Goal: Task Accomplishment & Management: Complete application form

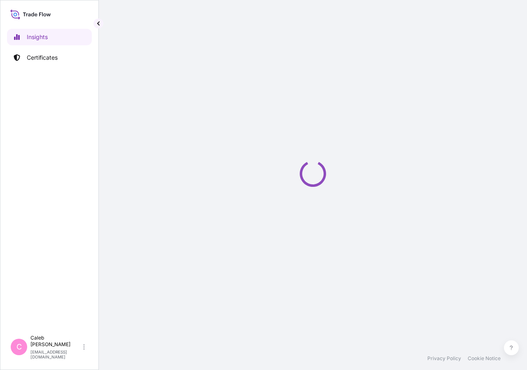
select select "2025"
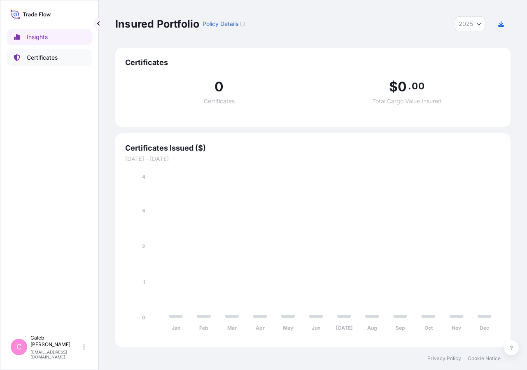
click at [58, 61] on p "Certificates" at bounding box center [42, 58] width 31 height 8
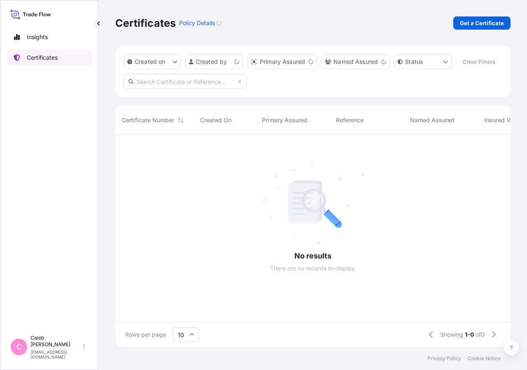
scroll to position [192, 388]
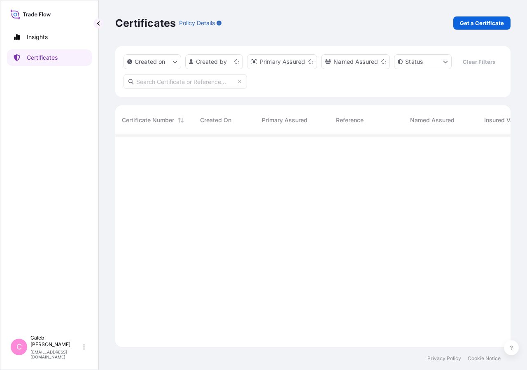
click at [187, 89] on input "text" at bounding box center [186, 81] width 124 height 15
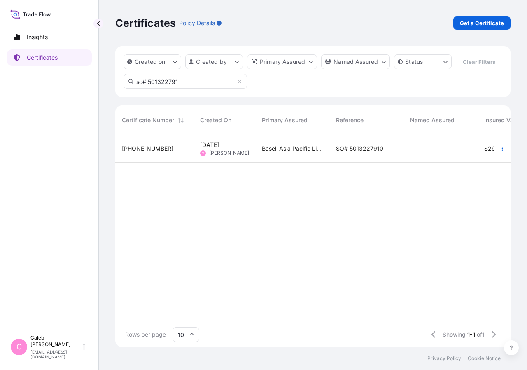
type input "so# 501322791"
click at [335, 163] on div "SO# 5013227910" at bounding box center [367, 149] width 74 height 28
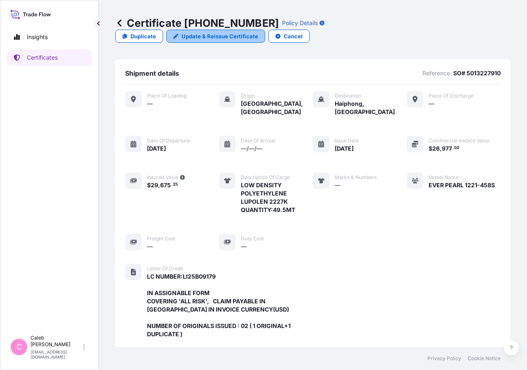
click at [258, 32] on p "Update & Reissue Certificate" at bounding box center [220, 36] width 77 height 8
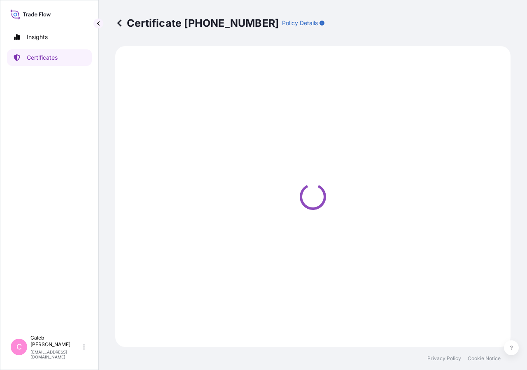
select select "Sea"
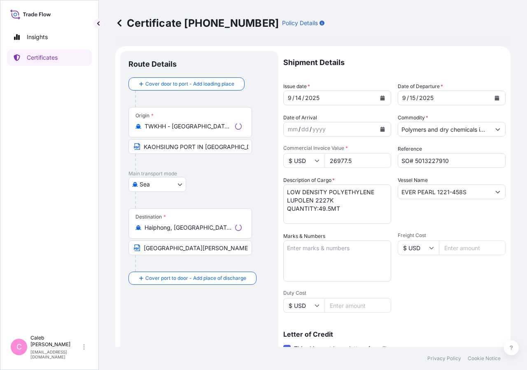
select select "32034"
click at [383, 98] on button "Calendar" at bounding box center [382, 97] width 13 height 13
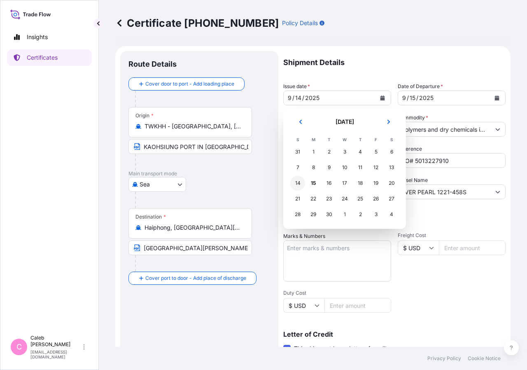
click at [297, 184] on div "14" at bounding box center [297, 183] width 15 height 15
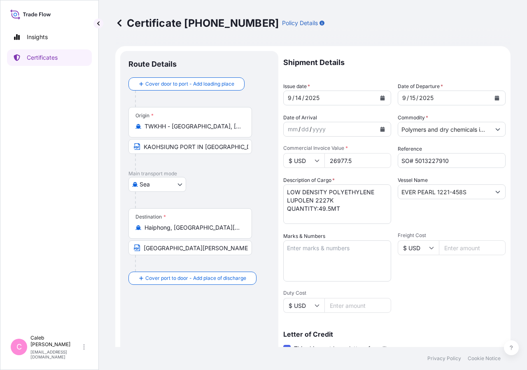
drag, startPoint x: 357, startPoint y: 161, endPoint x: 303, endPoint y: 159, distance: 54.4
click at [325, 159] on input "26977.5" at bounding box center [358, 160] width 67 height 15
drag, startPoint x: 330, startPoint y: 162, endPoint x: 374, endPoint y: 162, distance: 44.9
click at [374, 162] on input "26977.5" at bounding box center [358, 160] width 67 height 15
type input "53460"
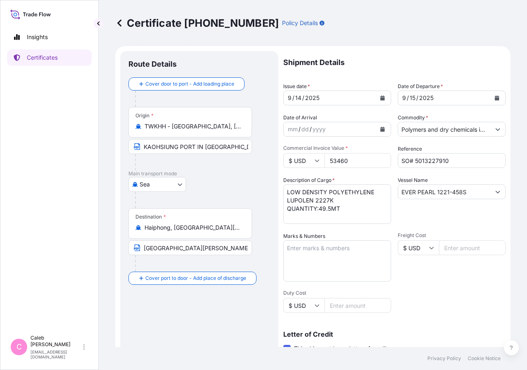
click at [263, 169] on div "Origin * TWKHH - Kaohsiung, Taiwan KAOHSIUNG PORT IN TAIWAN" at bounding box center [200, 138] width 142 height 63
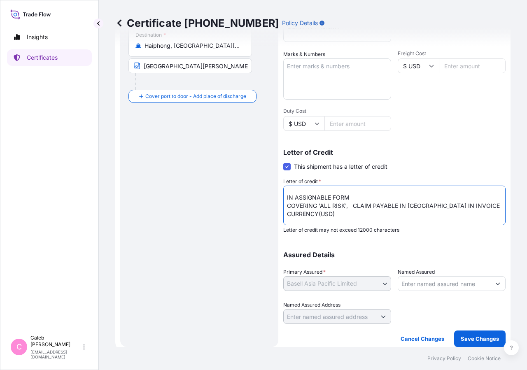
scroll to position [26, 0]
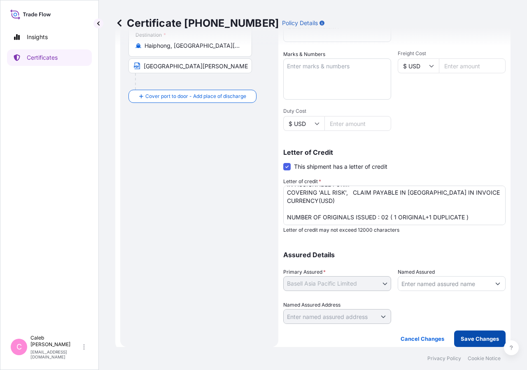
click at [486, 340] on p "Save Changes" at bounding box center [480, 339] width 38 height 8
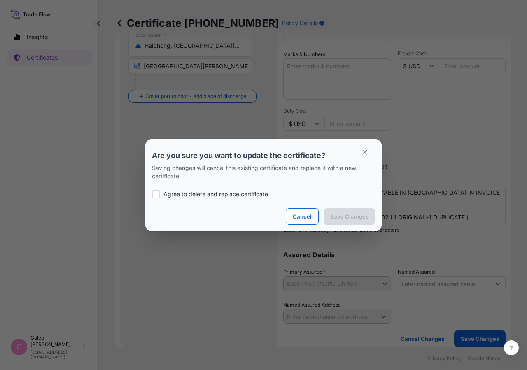
click at [168, 194] on p "Agree to delete and replace certificate" at bounding box center [216, 194] width 105 height 8
checkbox input "true"
click at [344, 219] on p "Save Changes" at bounding box center [349, 217] width 38 height 8
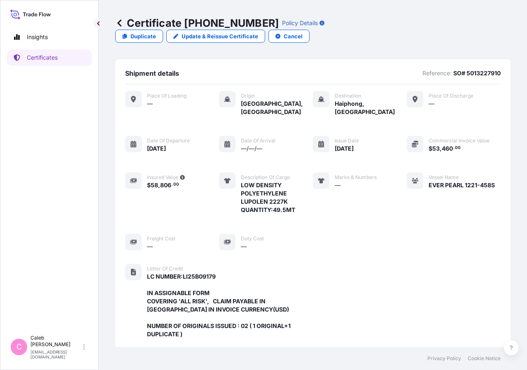
scroll to position [238, 0]
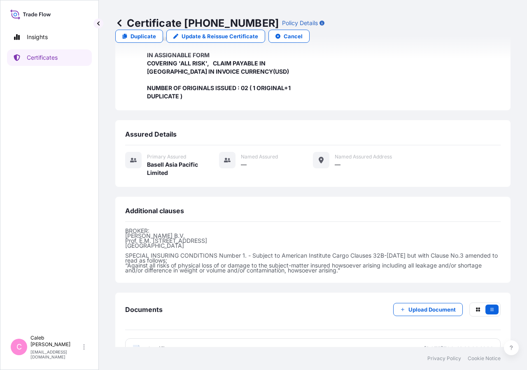
click at [158, 339] on link "PDF Certificate 2025-09-15T06:41:21.684838" at bounding box center [313, 349] width 376 height 21
click at [68, 56] on link "Certificates" at bounding box center [49, 57] width 85 height 16
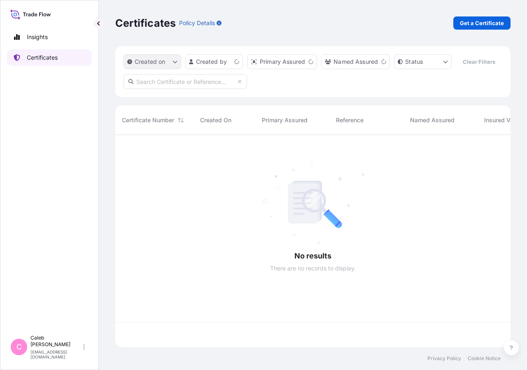
scroll to position [192, 388]
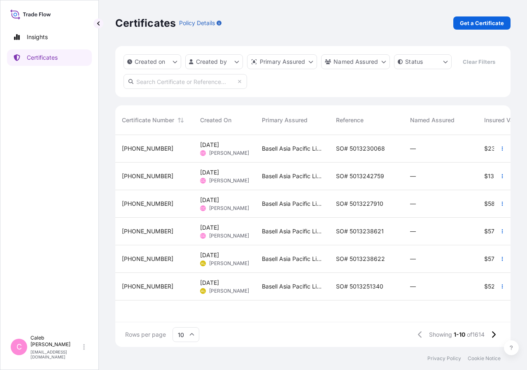
click at [164, 89] on input "text" at bounding box center [186, 81] width 124 height 15
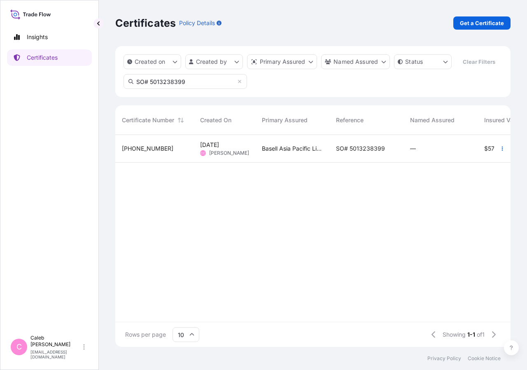
type input "SO# 5013238399"
click at [318, 153] on span "Basell Asia Pacific Limited" at bounding box center [292, 149] width 61 height 8
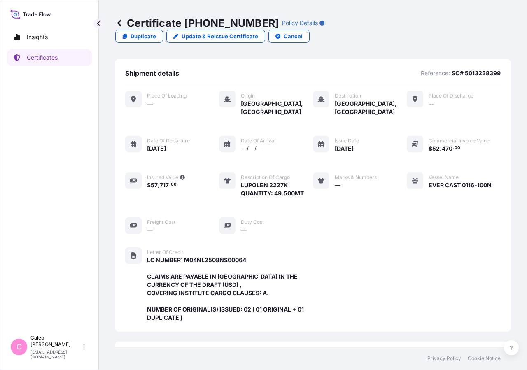
click at [265, 30] on link "Update & Reissue Certificate" at bounding box center [215, 36] width 99 height 13
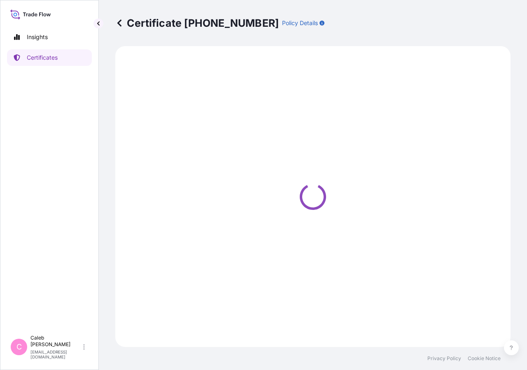
select select "Sea"
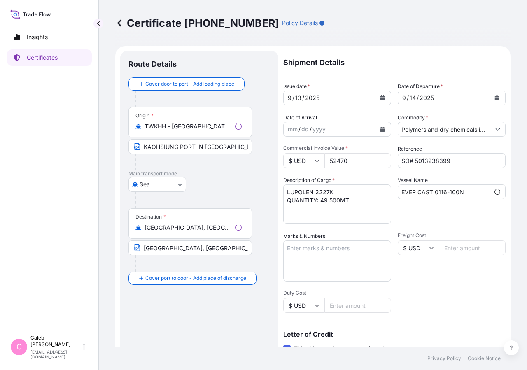
click at [445, 99] on div "9 / 14 / 2025" at bounding box center [444, 98] width 92 height 15
select select "32034"
click at [495, 99] on icon "Calendar" at bounding box center [497, 98] width 5 height 5
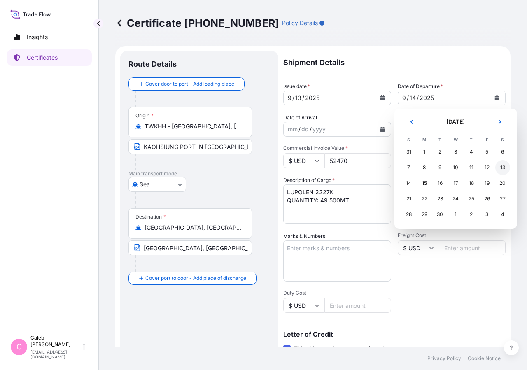
click at [503, 167] on div "13" at bounding box center [503, 167] width 15 height 15
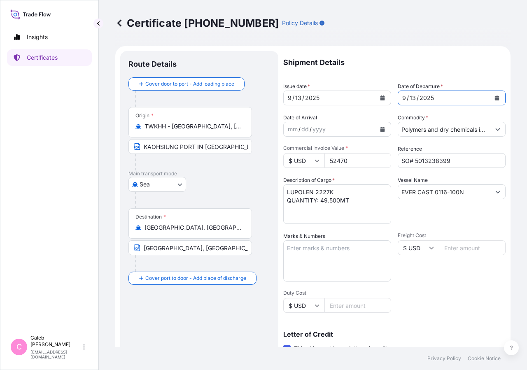
click at [376, 97] on button "Calendar" at bounding box center [382, 97] width 13 height 13
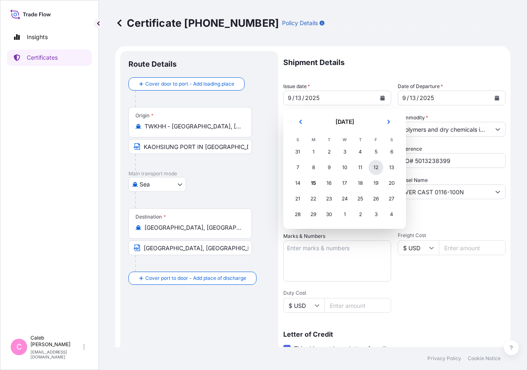
click at [374, 172] on div "12" at bounding box center [376, 167] width 15 height 15
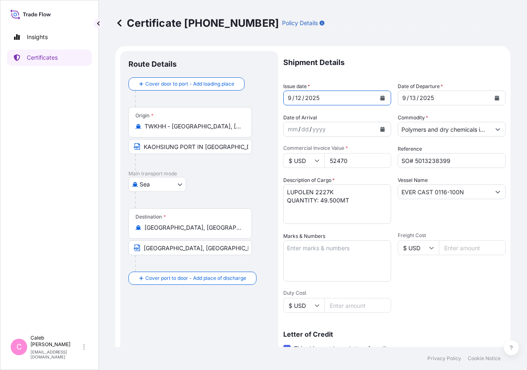
scroll to position [182, 0]
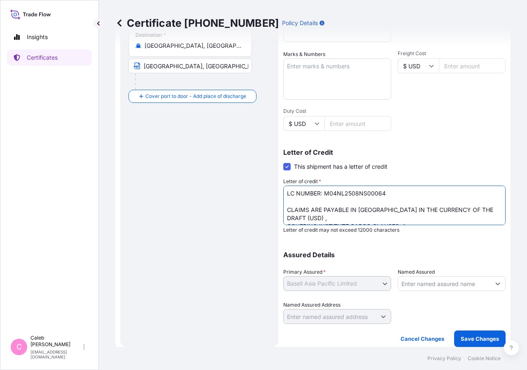
click at [377, 213] on textarea "LC NUMBER: M04NL2508NS00064 CLAIMS ARE PAYABLE IN KOREA IN THE CURRENCY OF THE …" at bounding box center [394, 206] width 222 height 40
type textarea "LC NUMBER: M04NL2508NS00064 CLAIMS ARE PAYABLE IN KOREA(SOUTH KOREA) IN THE CUR…"
click at [480, 341] on p "Save Changes" at bounding box center [480, 339] width 38 height 8
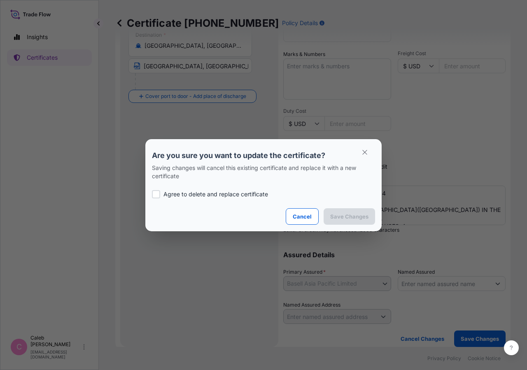
click at [174, 192] on p "Agree to delete and replace certificate" at bounding box center [216, 194] width 105 height 8
checkbox input "true"
click at [338, 214] on p "Save Changes" at bounding box center [349, 217] width 38 height 8
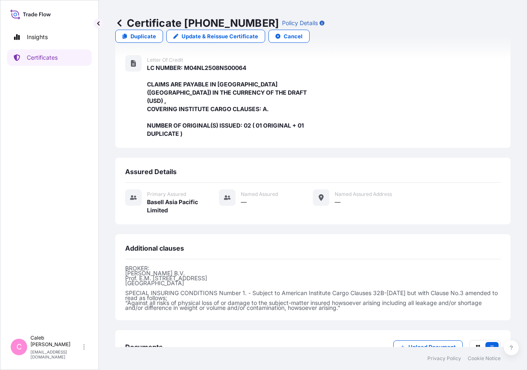
scroll to position [222, 0]
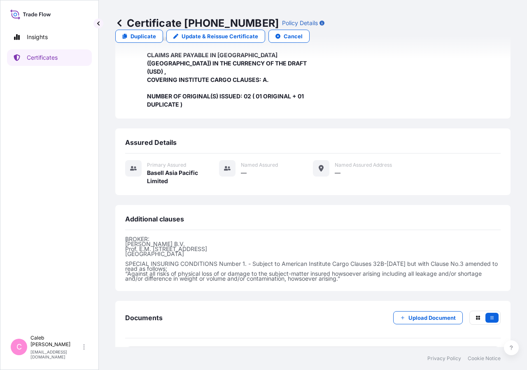
click at [178, 347] on link "PDF Certificate 2025-09-15T06:52:54.491746" at bounding box center [313, 357] width 376 height 21
click at [60, 63] on link "Certificates" at bounding box center [49, 57] width 85 height 16
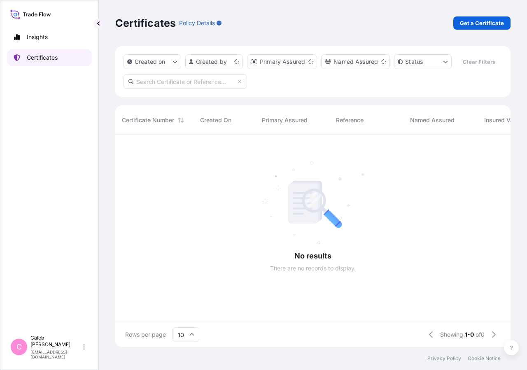
scroll to position [192, 388]
